Goal: Information Seeking & Learning: Learn about a topic

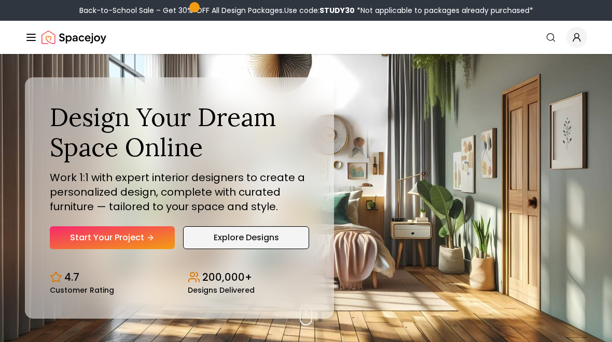
click at [267, 238] on link "Explore Designs" at bounding box center [246, 237] width 126 height 23
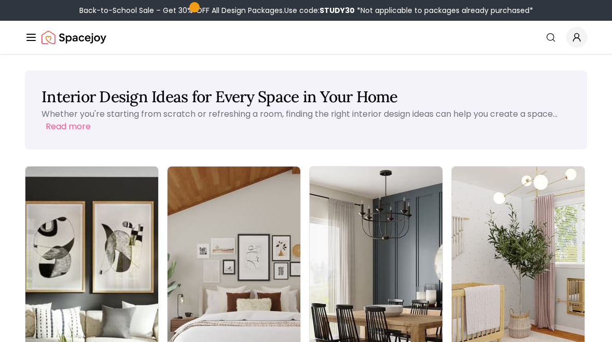
click at [50, 263] on img at bounding box center [92, 284] width 140 height 246
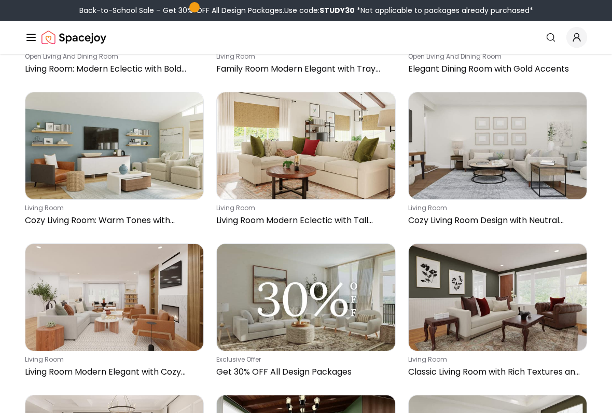
scroll to position [2650, 0]
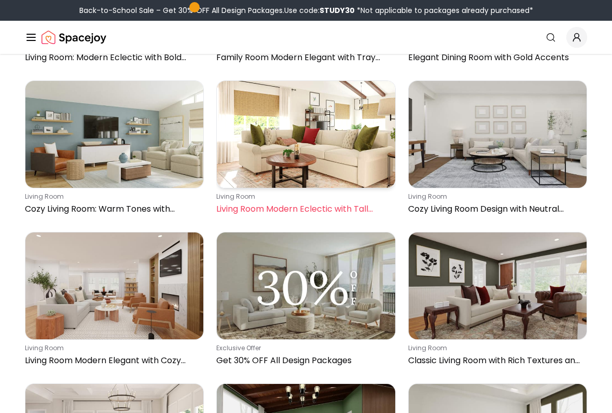
click at [321, 183] on img at bounding box center [306, 134] width 178 height 107
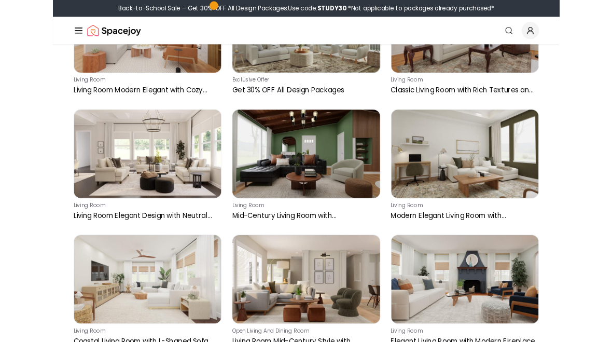
scroll to position [2907, 0]
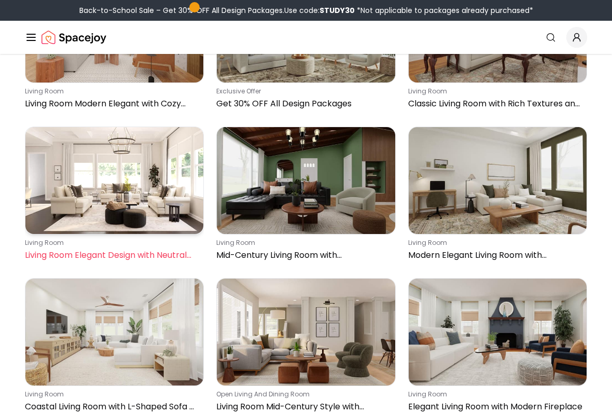
click at [130, 233] on img at bounding box center [114, 180] width 178 height 107
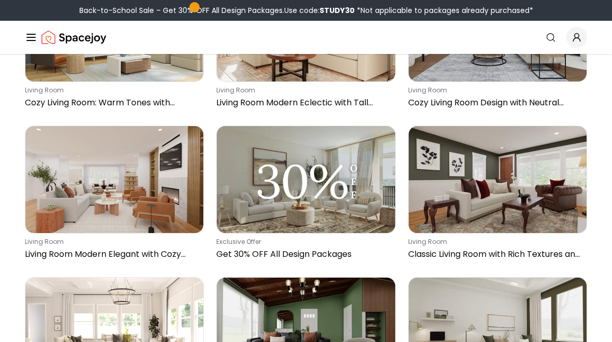
scroll to position [2717, 0]
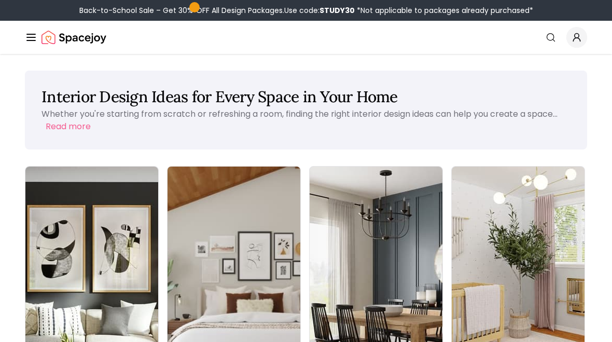
click at [164, 254] on img at bounding box center [234, 284] width 140 height 246
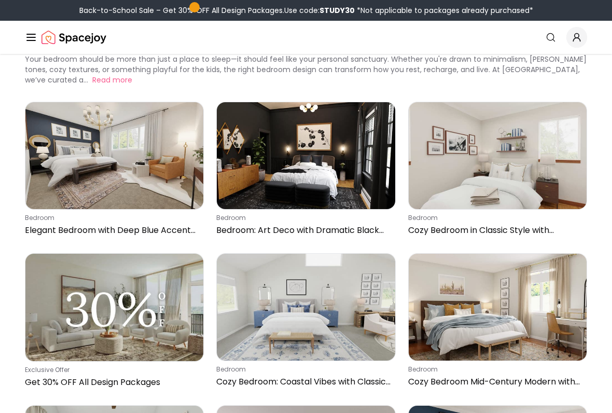
scroll to position [52, 0]
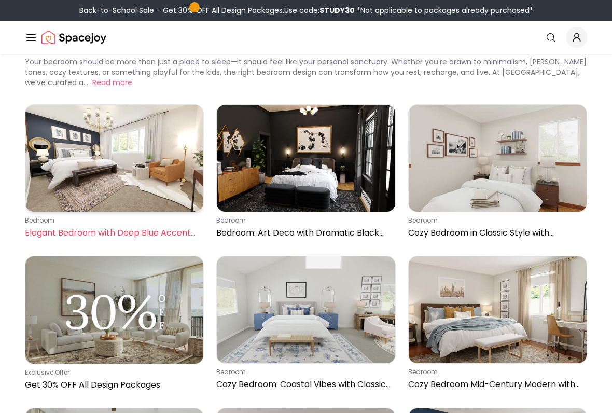
click at [95, 183] on img at bounding box center [114, 158] width 178 height 107
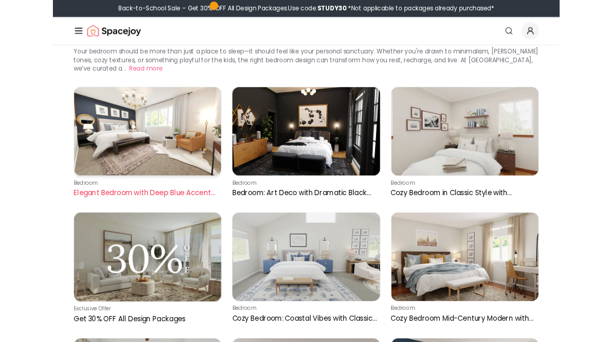
scroll to position [79, 0]
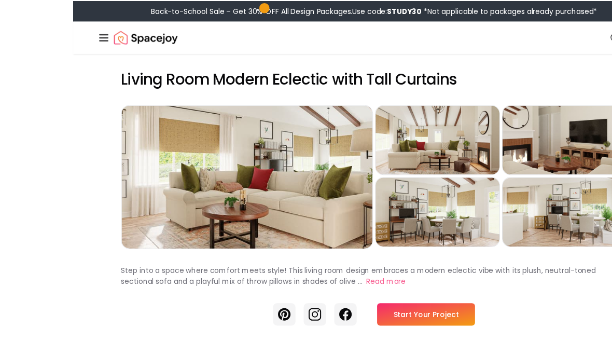
scroll to position [4, 0]
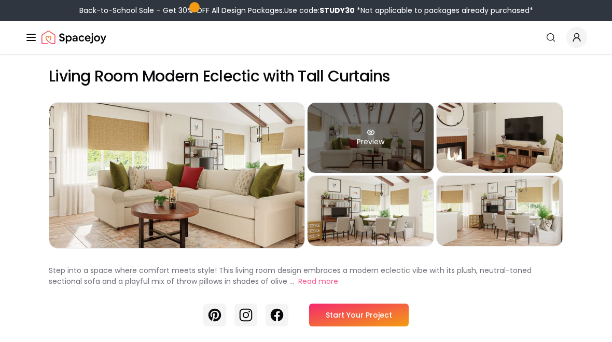
click at [386, 146] on div "Preview" at bounding box center [371, 138] width 126 height 70
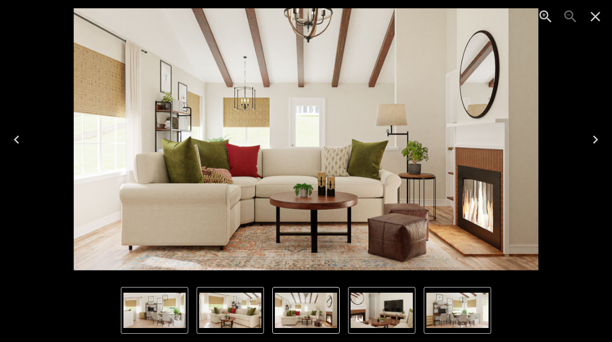
click at [601, 146] on icon "Next" at bounding box center [595, 139] width 17 height 17
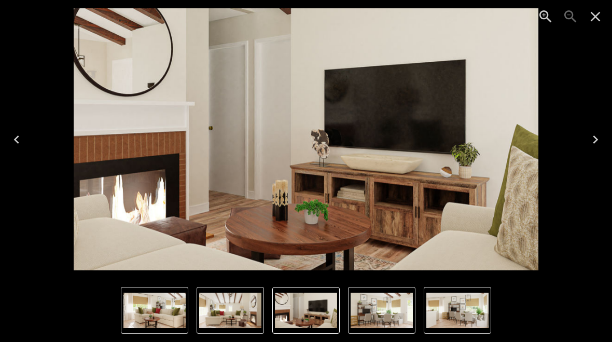
click at [602, 146] on icon "Next" at bounding box center [595, 139] width 17 height 17
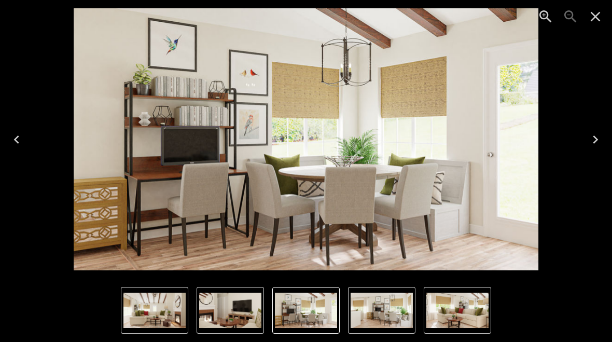
click at [601, 144] on icon "Next" at bounding box center [595, 139] width 17 height 17
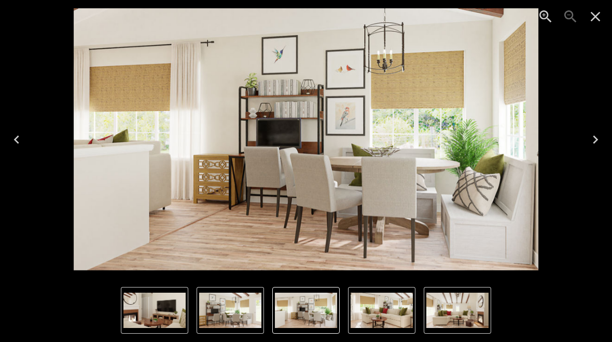
click at [593, 143] on icon "Next" at bounding box center [595, 139] width 17 height 17
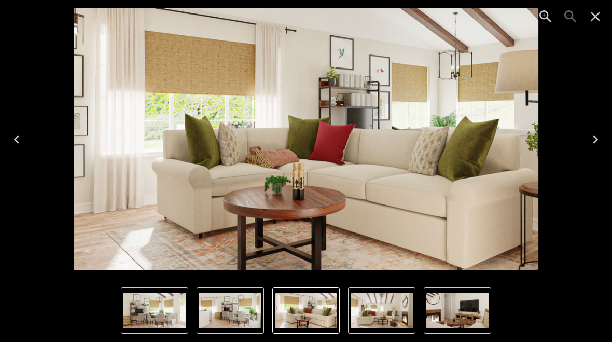
click at [597, 147] on icon "Next" at bounding box center [595, 139] width 17 height 17
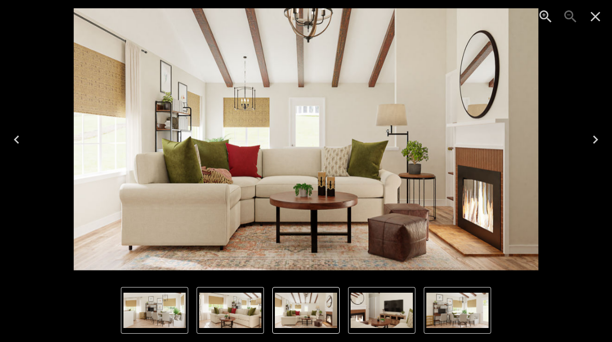
click at [600, 16] on icon "Close" at bounding box center [595, 16] width 17 height 17
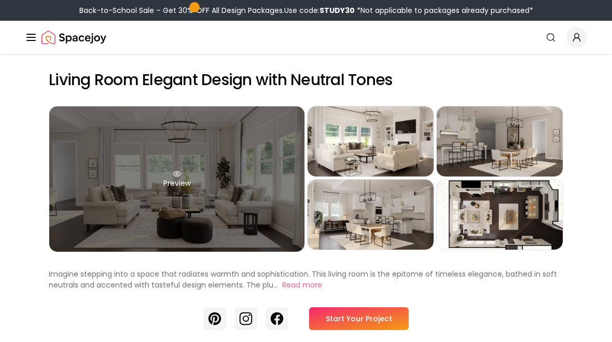
click at [239, 193] on div "Preview" at bounding box center [176, 178] width 255 height 145
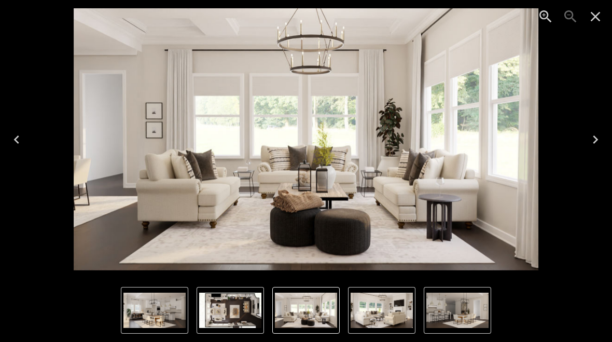
click at [597, 144] on icon "Next" at bounding box center [595, 139] width 17 height 17
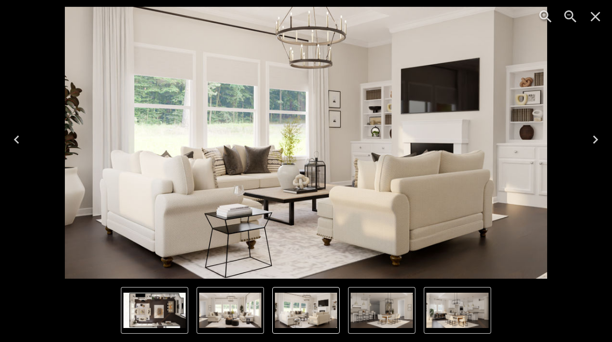
click at [596, 143] on icon "Next" at bounding box center [595, 139] width 17 height 17
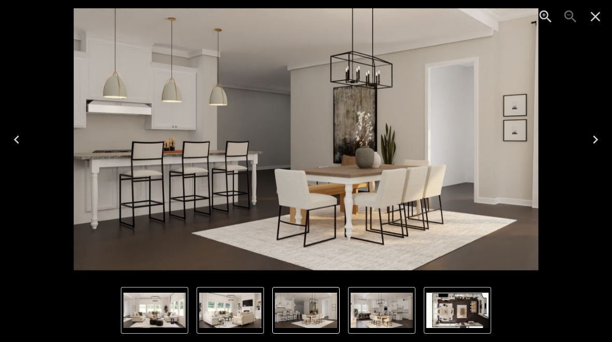
click at [588, 144] on icon "Next" at bounding box center [595, 139] width 17 height 17
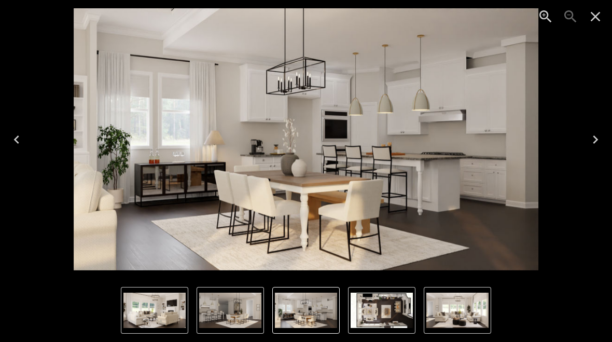
click at [587, 141] on icon "Next" at bounding box center [595, 139] width 17 height 17
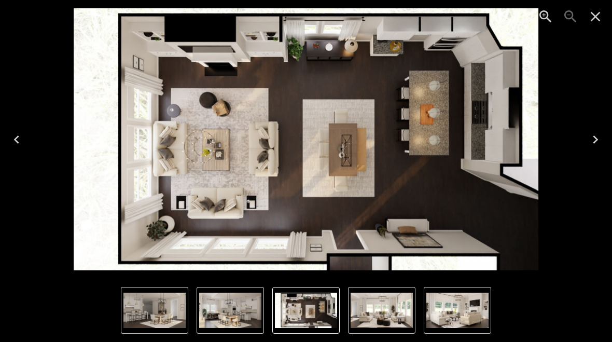
click at [594, 19] on icon "Close" at bounding box center [595, 16] width 17 height 17
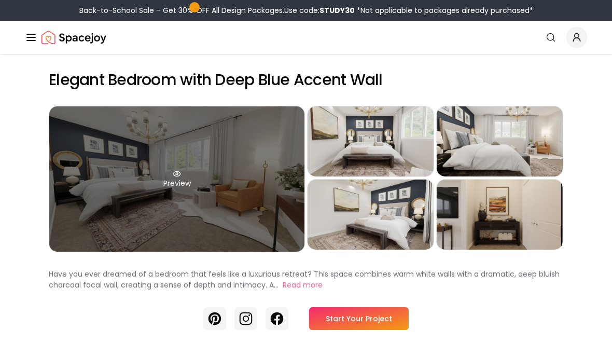
click at [220, 186] on div "Preview" at bounding box center [176, 178] width 255 height 145
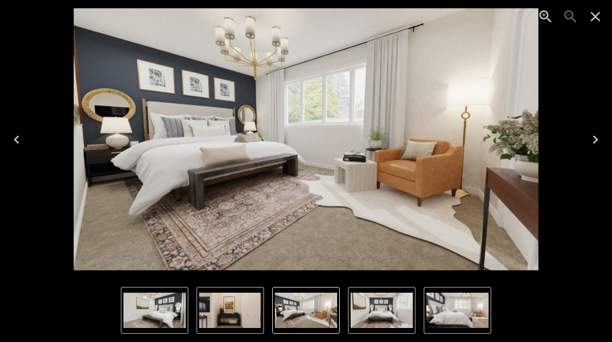
click at [590, 149] on button "Next" at bounding box center [595, 139] width 33 height 41
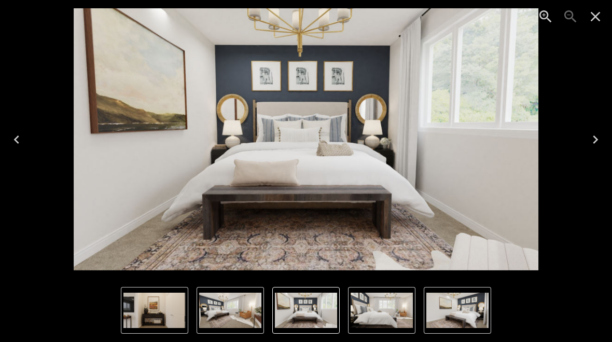
click at [596, 142] on icon "Next" at bounding box center [595, 139] width 17 height 17
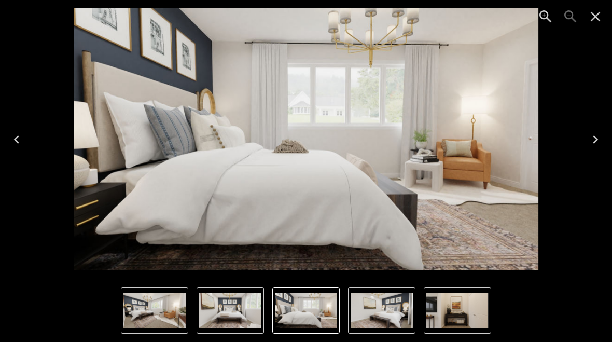
click at [594, 150] on button "Next" at bounding box center [595, 139] width 33 height 41
